Goal: Task Accomplishment & Management: Manage account settings

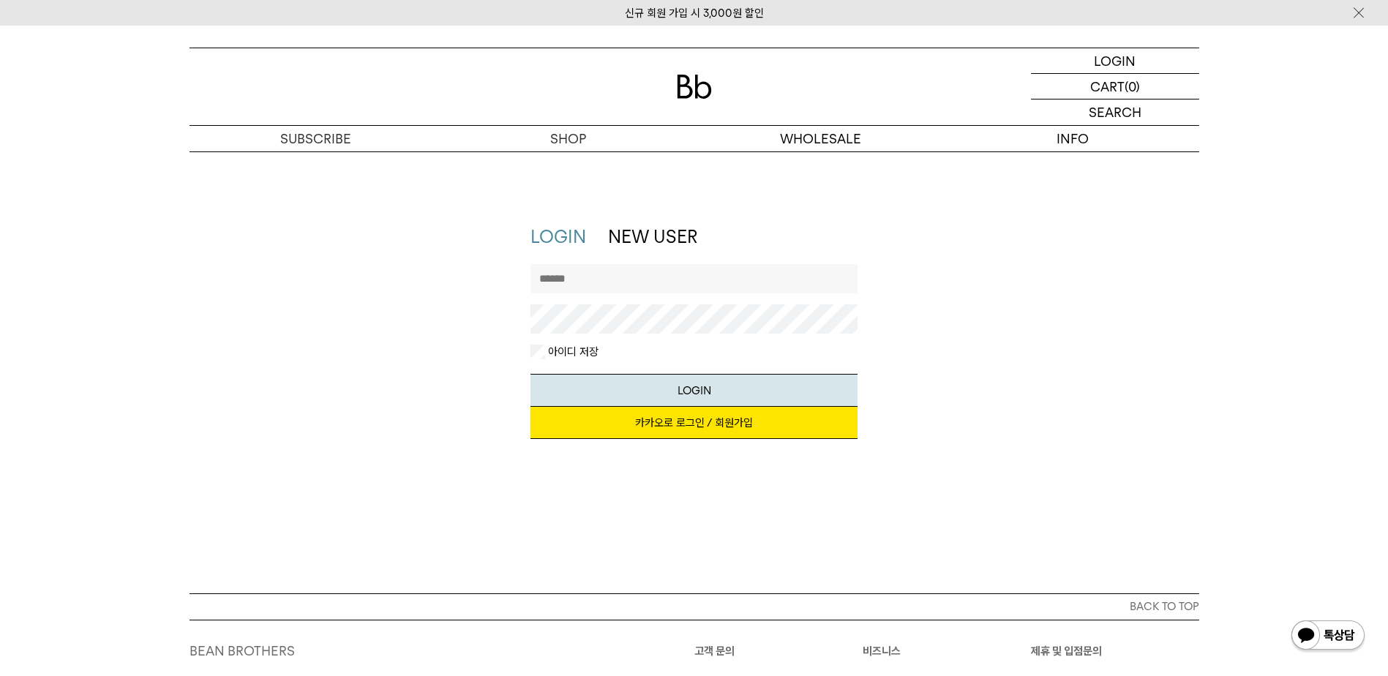
click at [658, 424] on link "카카오로 로그인 / 회원가입" at bounding box center [693, 423] width 327 height 32
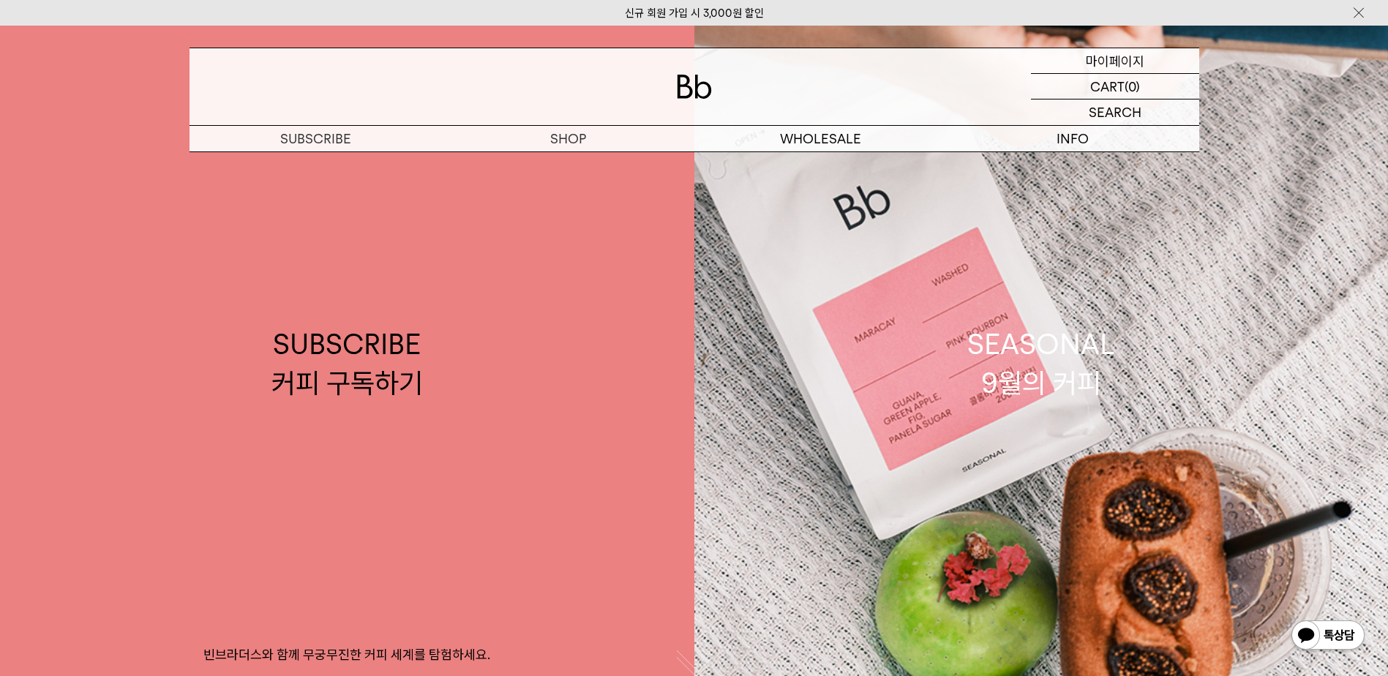
click at [1119, 66] on p "마이페이지" at bounding box center [1115, 60] width 59 height 25
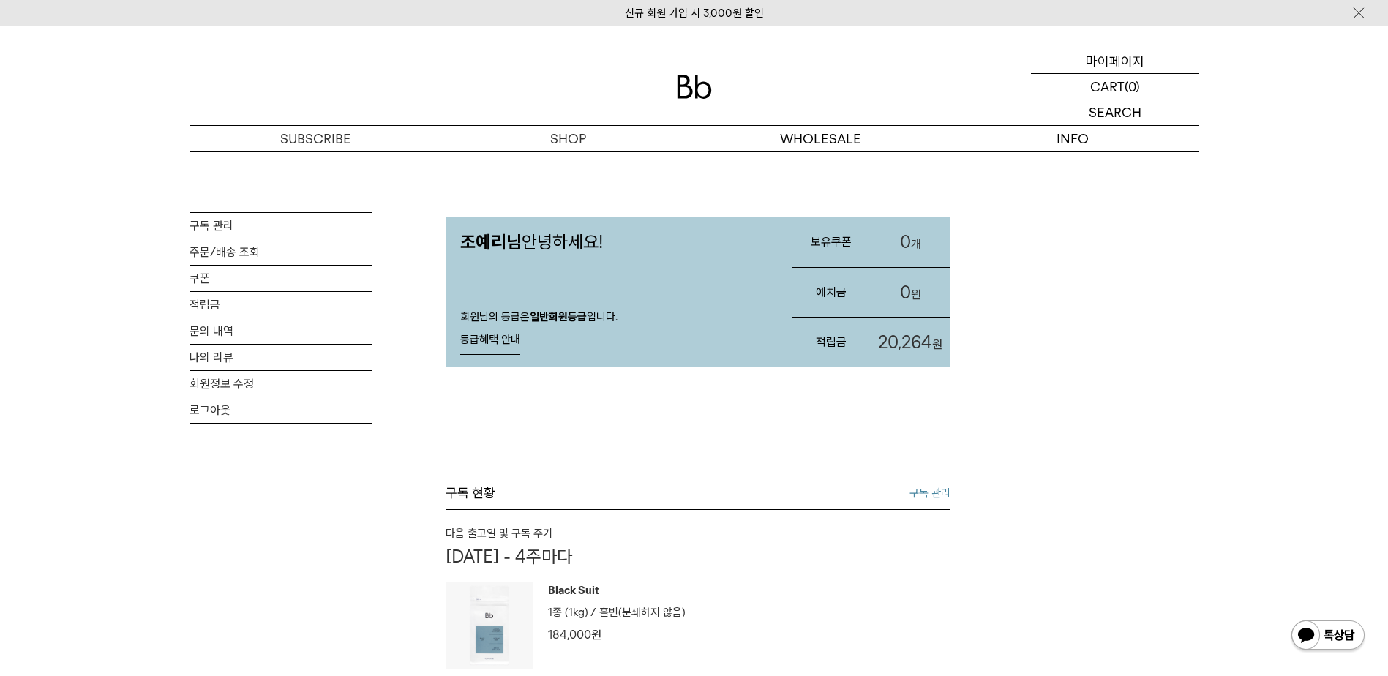
click at [1127, 65] on p "마이페이지" at bounding box center [1115, 60] width 59 height 25
